Goal: Task Accomplishment & Management: Manage account settings

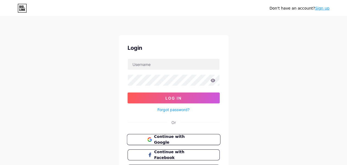
click at [189, 141] on span "Continue with Google" at bounding box center [177, 140] width 46 height 12
